Goal: Book appointment/travel/reservation

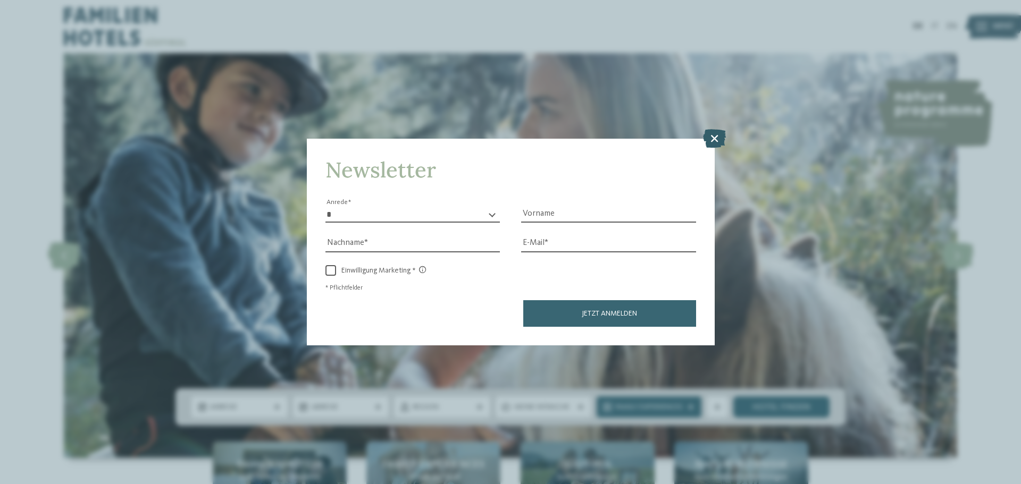
click at [717, 130] on icon at bounding box center [714, 138] width 23 height 19
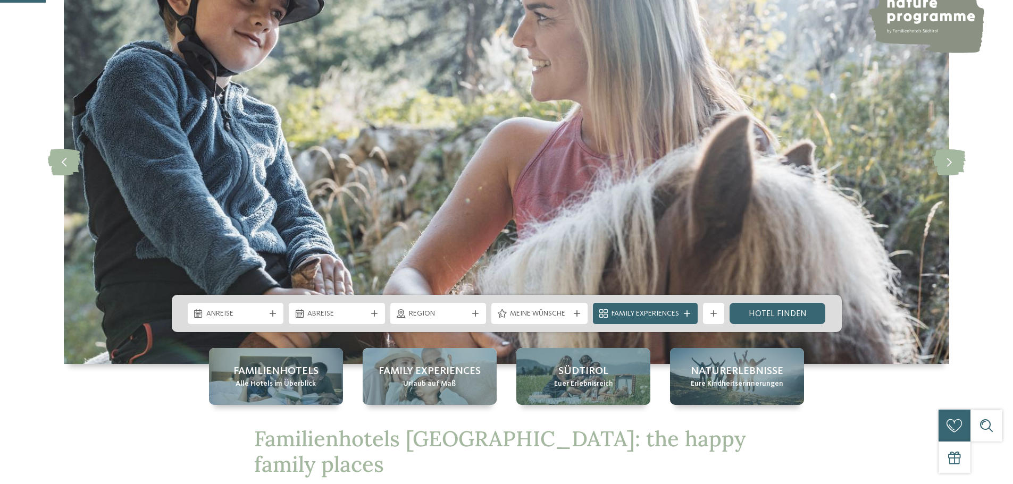
scroll to position [266, 0]
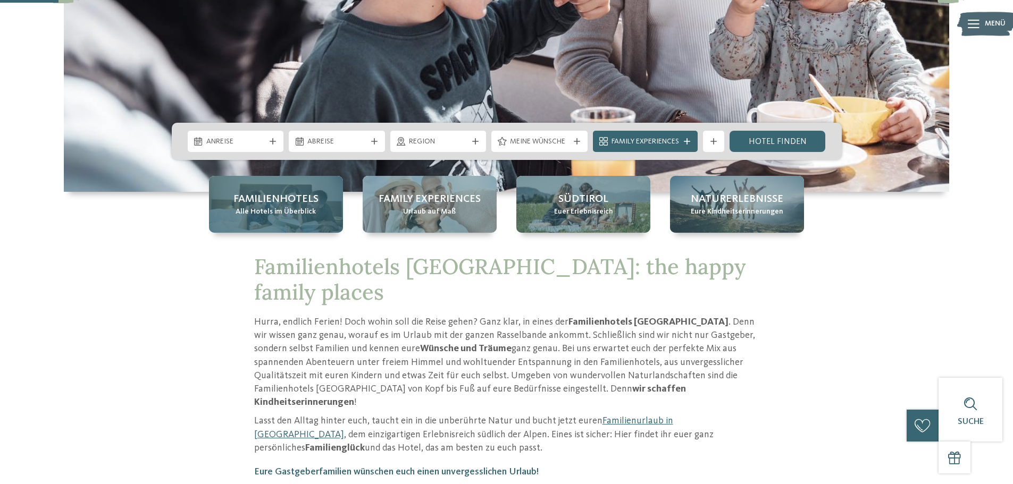
click at [265, 222] on div "Familienhotels Alle Hotels im Überblick" at bounding box center [276, 204] width 134 height 57
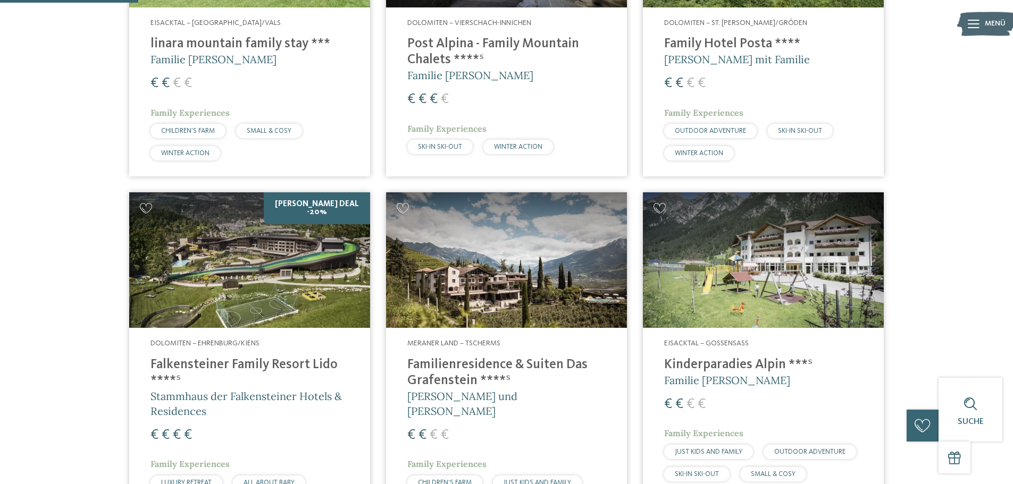
scroll to position [532, 0]
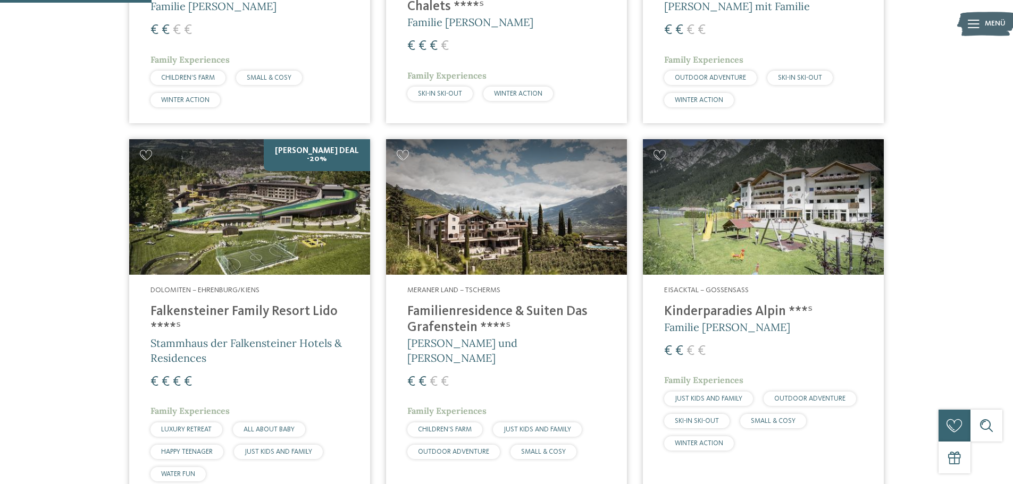
click at [280, 308] on h4 "Falkensteiner Family Resort Lido ****ˢ" at bounding box center [249, 320] width 198 height 32
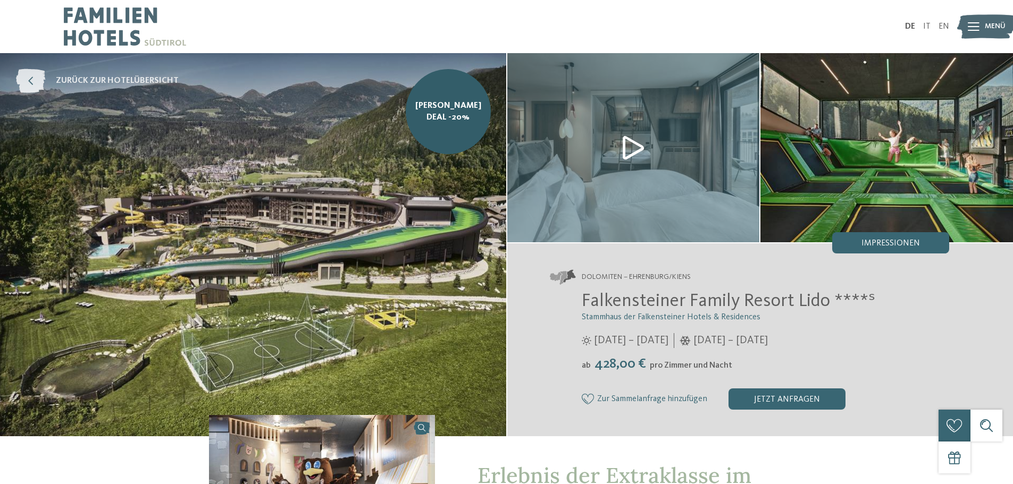
click at [27, 79] on icon at bounding box center [30, 81] width 29 height 24
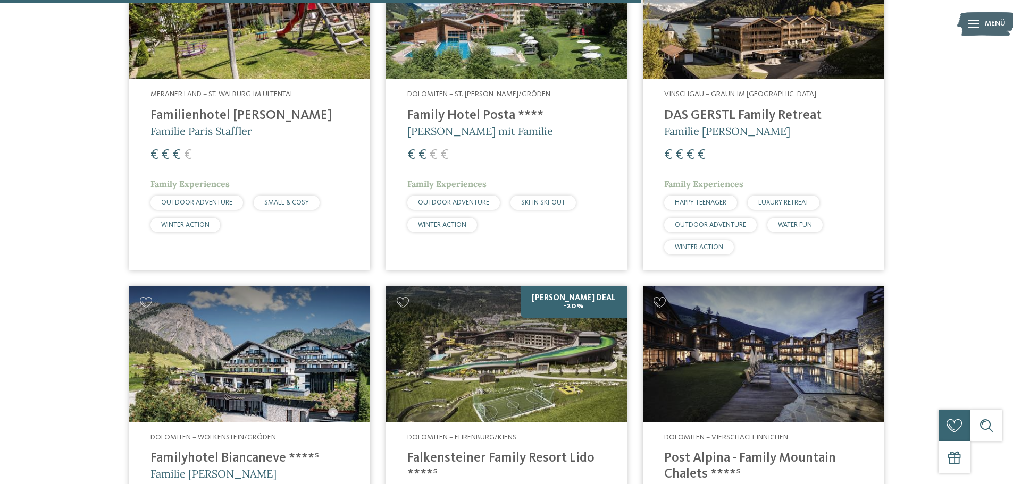
scroll to position [2287, 0]
